Goal: Transaction & Acquisition: Purchase product/service

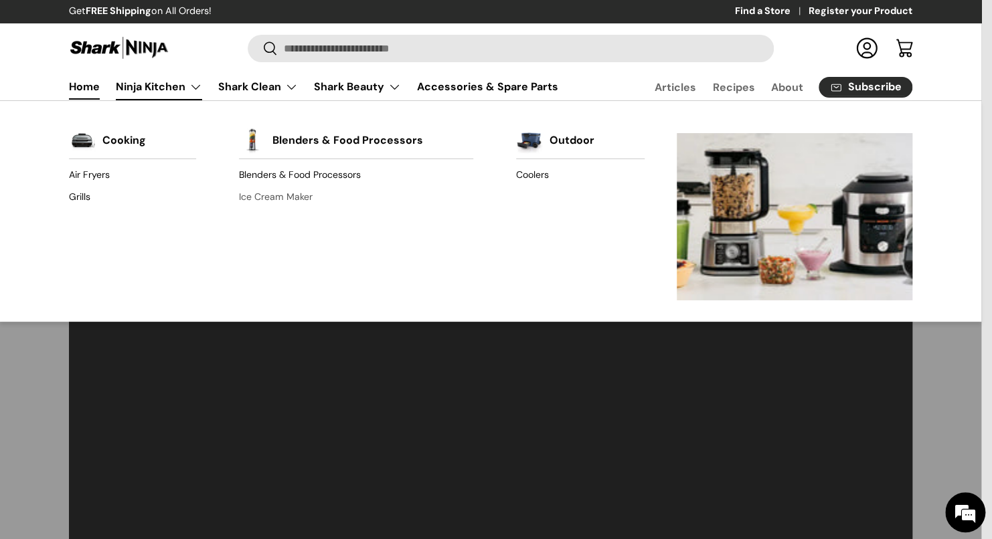
click at [275, 197] on link "Ice Cream Maker" at bounding box center [356, 196] width 234 height 21
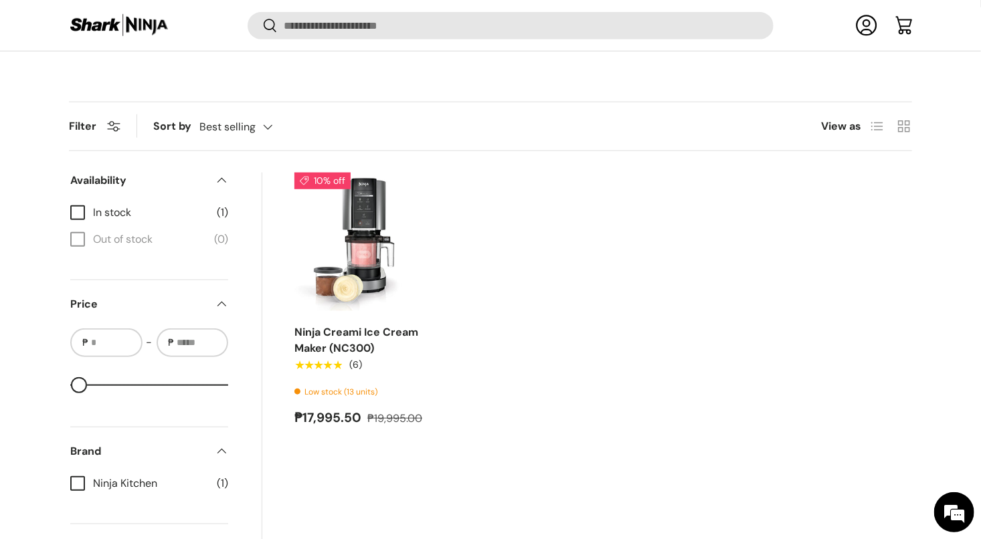
scroll to position [399, 0]
click at [340, 341] on link "Ninja Creami Ice Cream Maker (NC300)" at bounding box center [356, 339] width 124 height 30
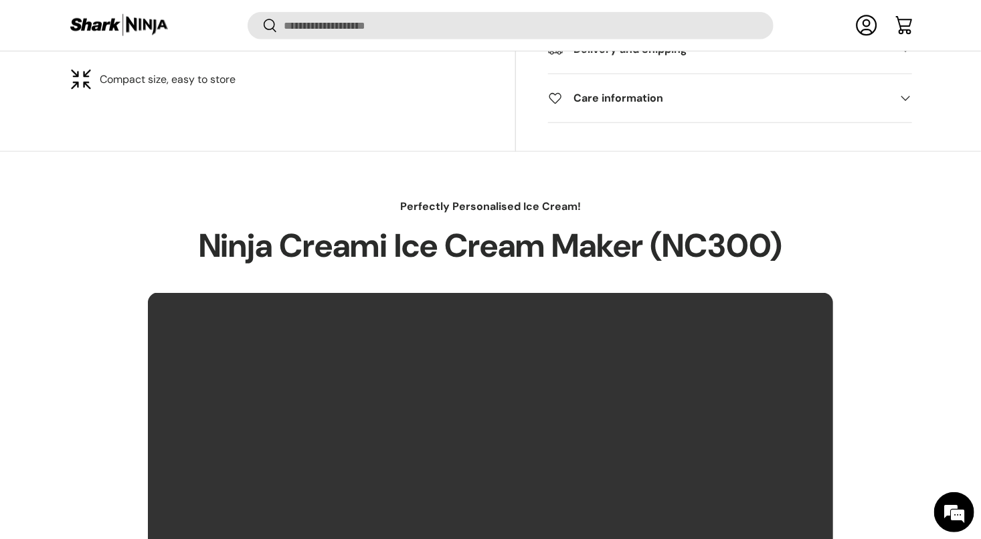
scroll to position [1000, 0]
